Goal: Find specific page/section: Find specific page/section

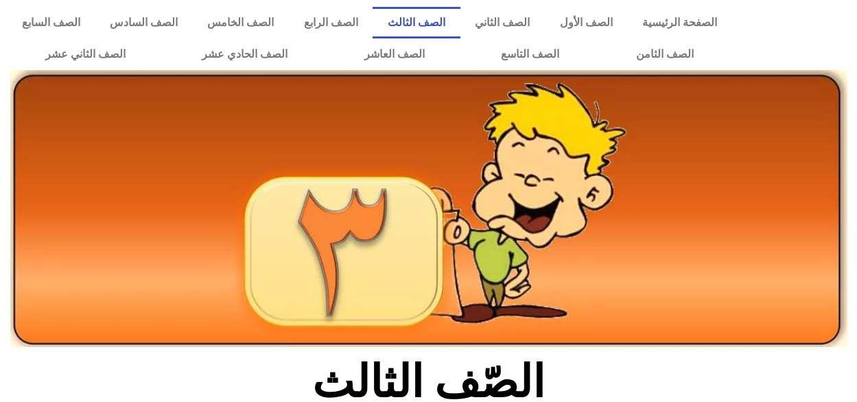
click at [540, 271] on img at bounding box center [428, 208] width 837 height 277
click at [766, 268] on img at bounding box center [428, 208] width 837 height 277
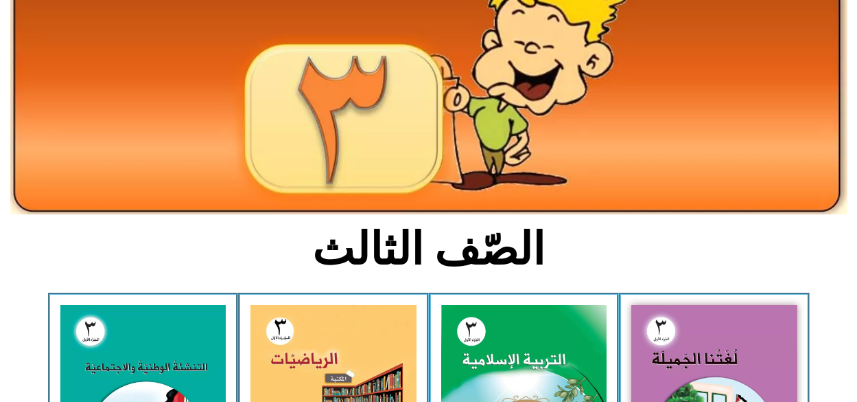
scroll to position [165, 0]
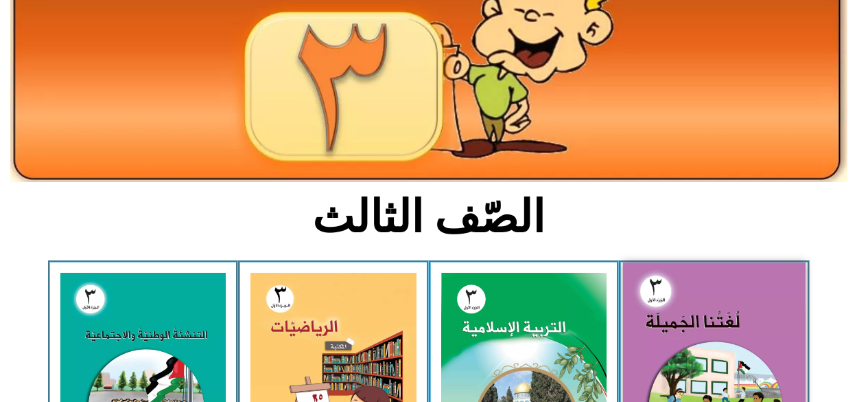
click at [695, 302] on img at bounding box center [714, 374] width 183 height 224
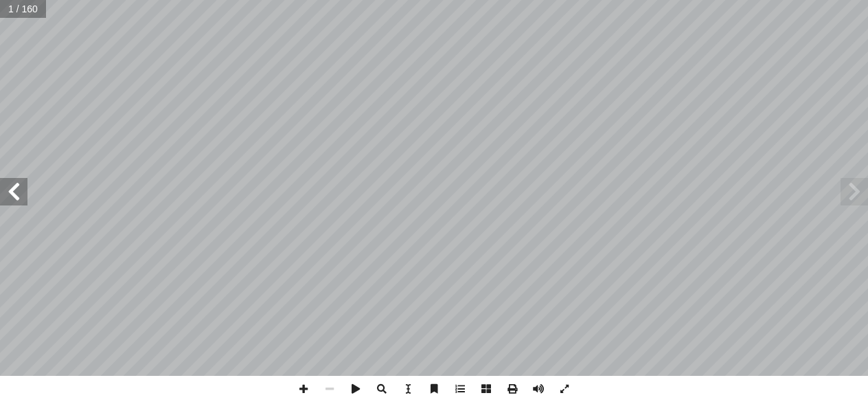
click at [846, 192] on span at bounding box center [853, 191] width 27 height 27
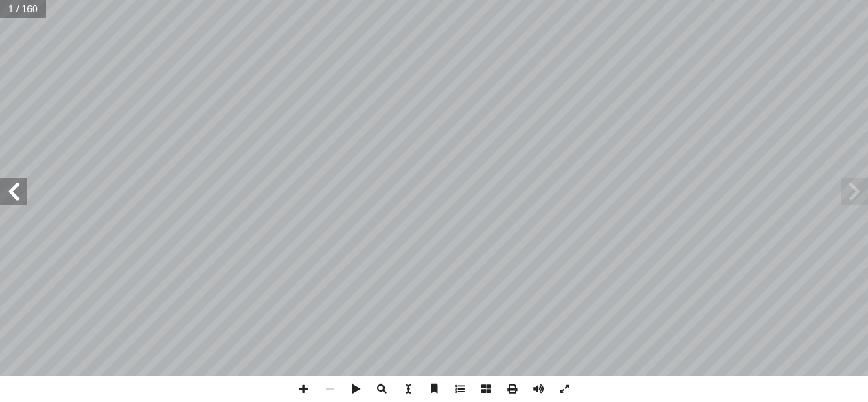
click at [846, 192] on span at bounding box center [853, 191] width 27 height 27
click at [850, 197] on span at bounding box center [853, 191] width 27 height 27
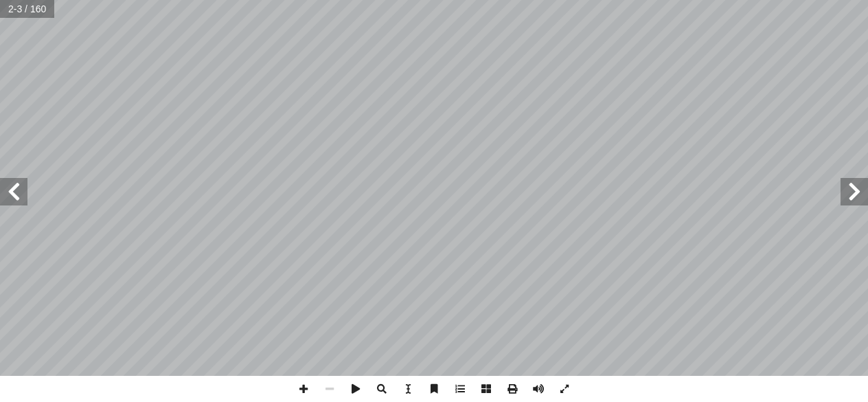
click at [850, 197] on span at bounding box center [853, 191] width 27 height 27
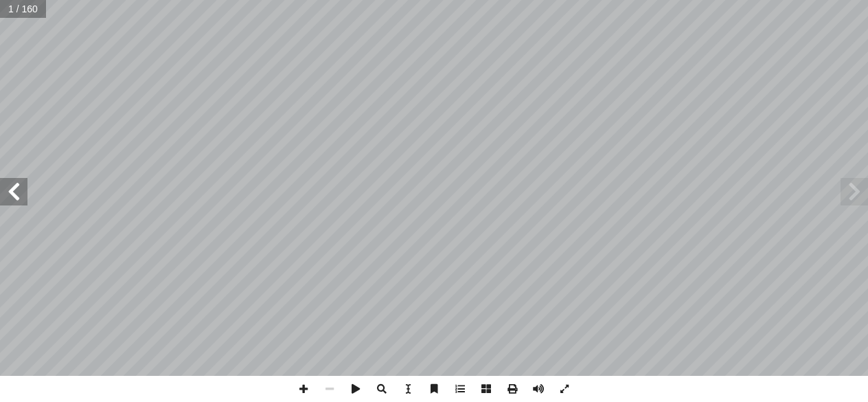
click at [27, 203] on span at bounding box center [13, 191] width 27 height 27
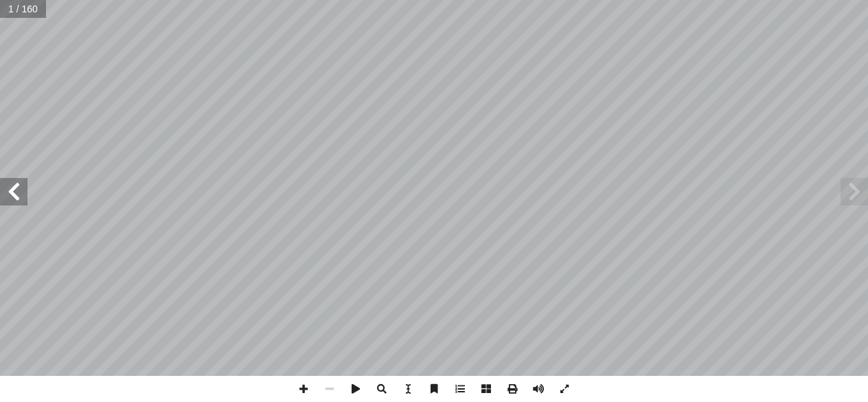
click at [27, 203] on span at bounding box center [13, 191] width 27 height 27
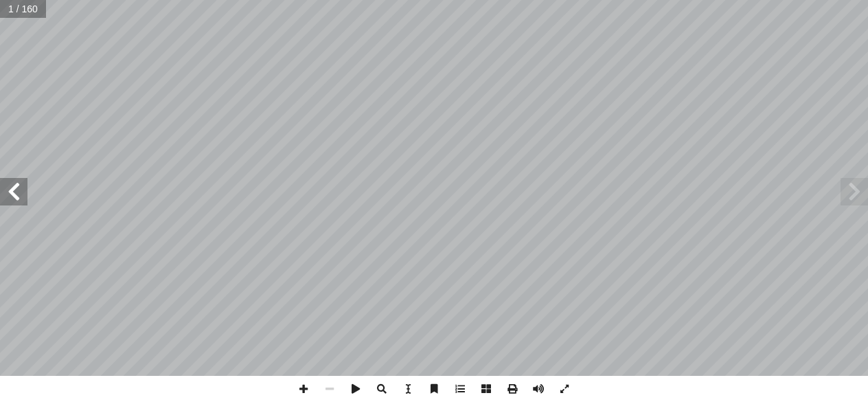
click at [27, 203] on span at bounding box center [13, 191] width 27 height 27
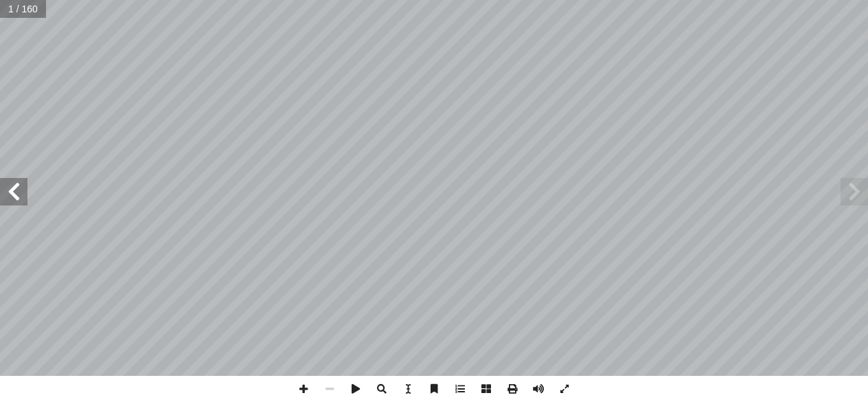
click at [27, 203] on span at bounding box center [13, 191] width 27 height 27
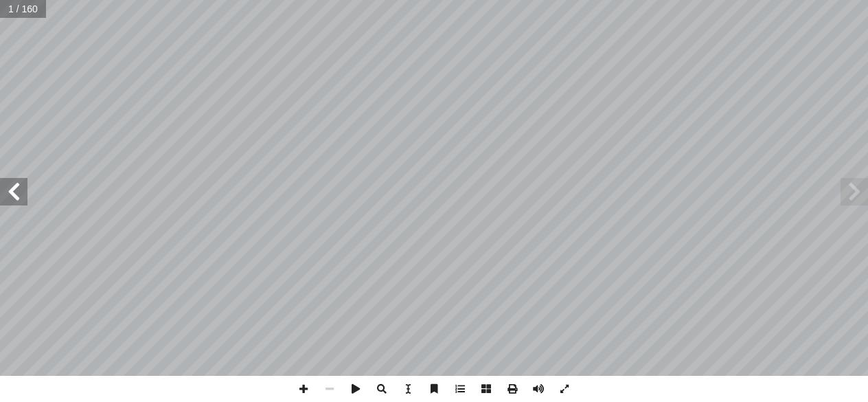
click at [27, 203] on span at bounding box center [13, 191] width 27 height 27
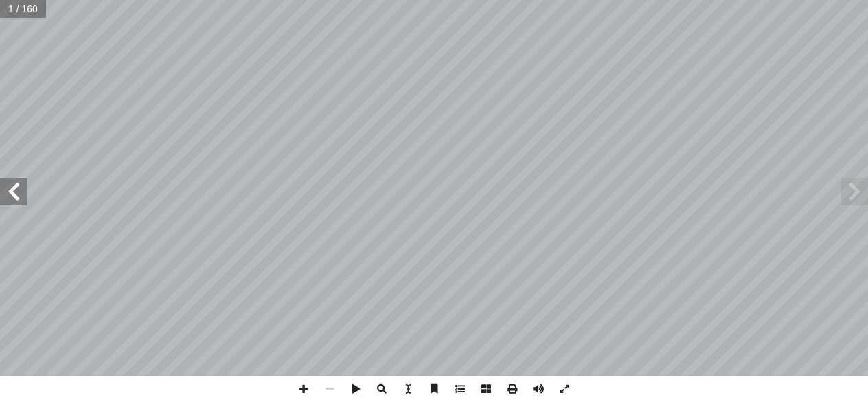
click at [27, 203] on span at bounding box center [13, 191] width 27 height 27
drag, startPoint x: 27, startPoint y: 203, endPoint x: 16, endPoint y: 200, distance: 11.3
click at [16, 200] on span at bounding box center [13, 191] width 27 height 27
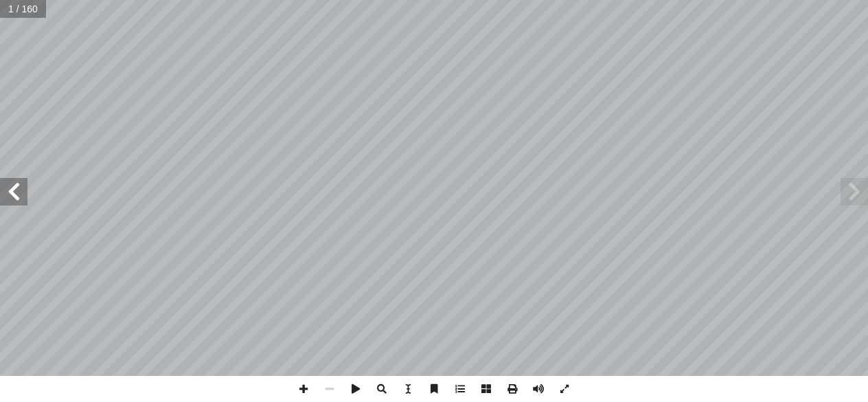
click at [16, 200] on span at bounding box center [13, 191] width 27 height 27
click at [856, 196] on span at bounding box center [853, 191] width 27 height 27
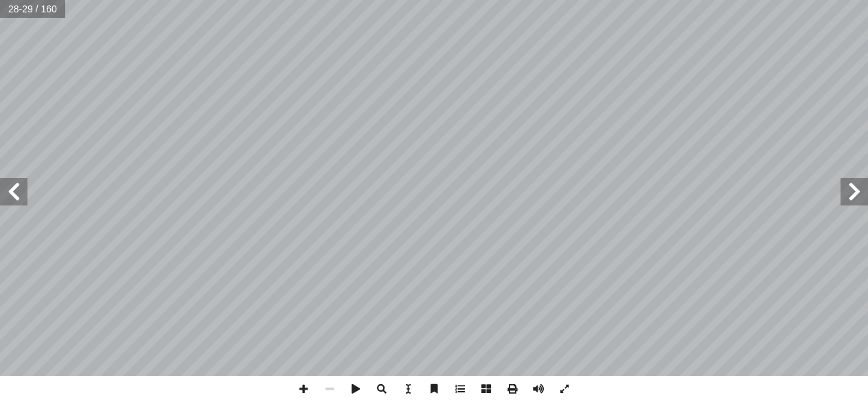
click at [856, 196] on span at bounding box center [853, 191] width 27 height 27
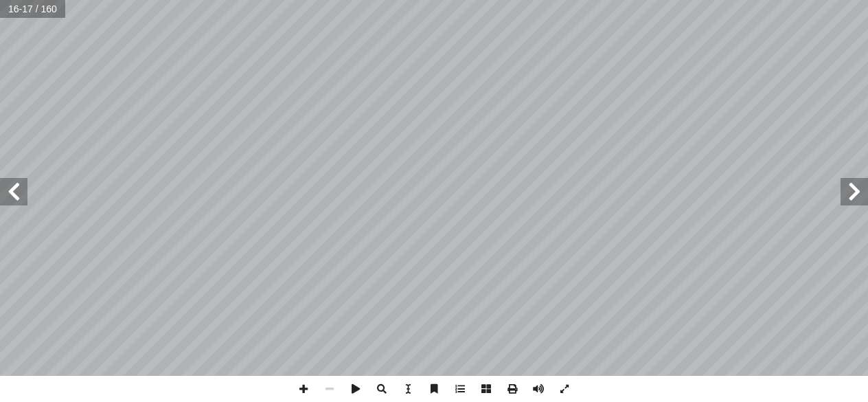
click at [853, 193] on span at bounding box center [853, 191] width 27 height 27
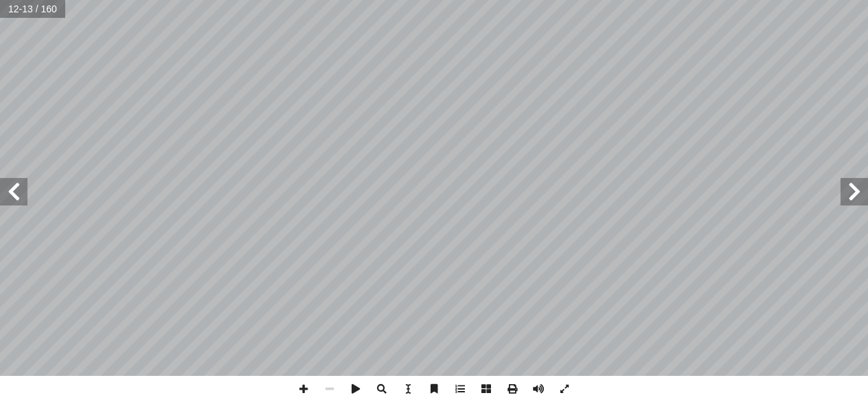
click at [853, 193] on span at bounding box center [853, 191] width 27 height 27
click at [19, 183] on span at bounding box center [13, 191] width 27 height 27
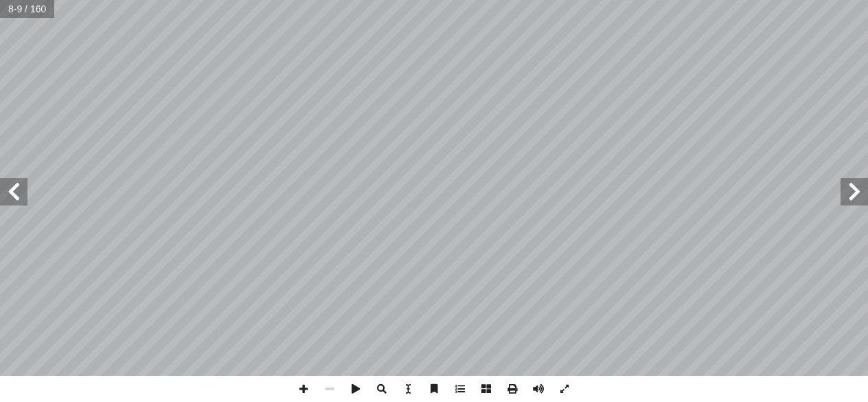
click at [19, 183] on span at bounding box center [13, 191] width 27 height 27
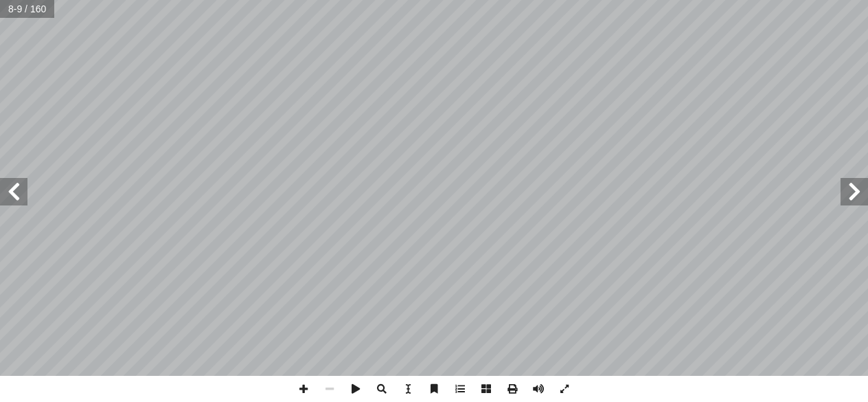
click at [19, 183] on span at bounding box center [13, 191] width 27 height 27
click at [853, 196] on span at bounding box center [853, 191] width 27 height 27
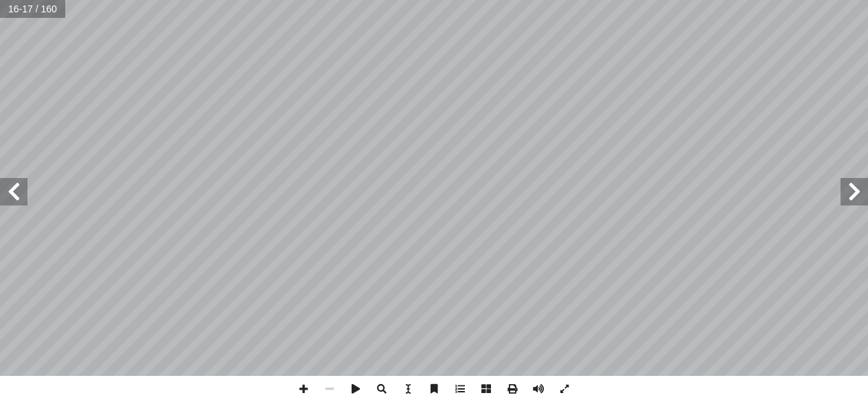
click at [853, 196] on span at bounding box center [853, 191] width 27 height 27
click at [305, 392] on span at bounding box center [303, 388] width 26 height 26
click at [330, 388] on span at bounding box center [329, 388] width 26 height 26
click at [334, 386] on span at bounding box center [329, 388] width 26 height 26
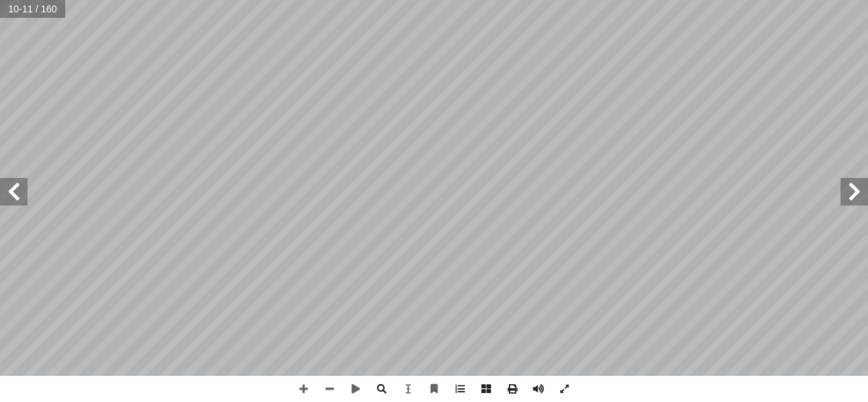
click at [12, 195] on span at bounding box center [13, 191] width 27 height 27
click at [847, 197] on span at bounding box center [853, 191] width 27 height 27
